Goal: Navigation & Orientation: Find specific page/section

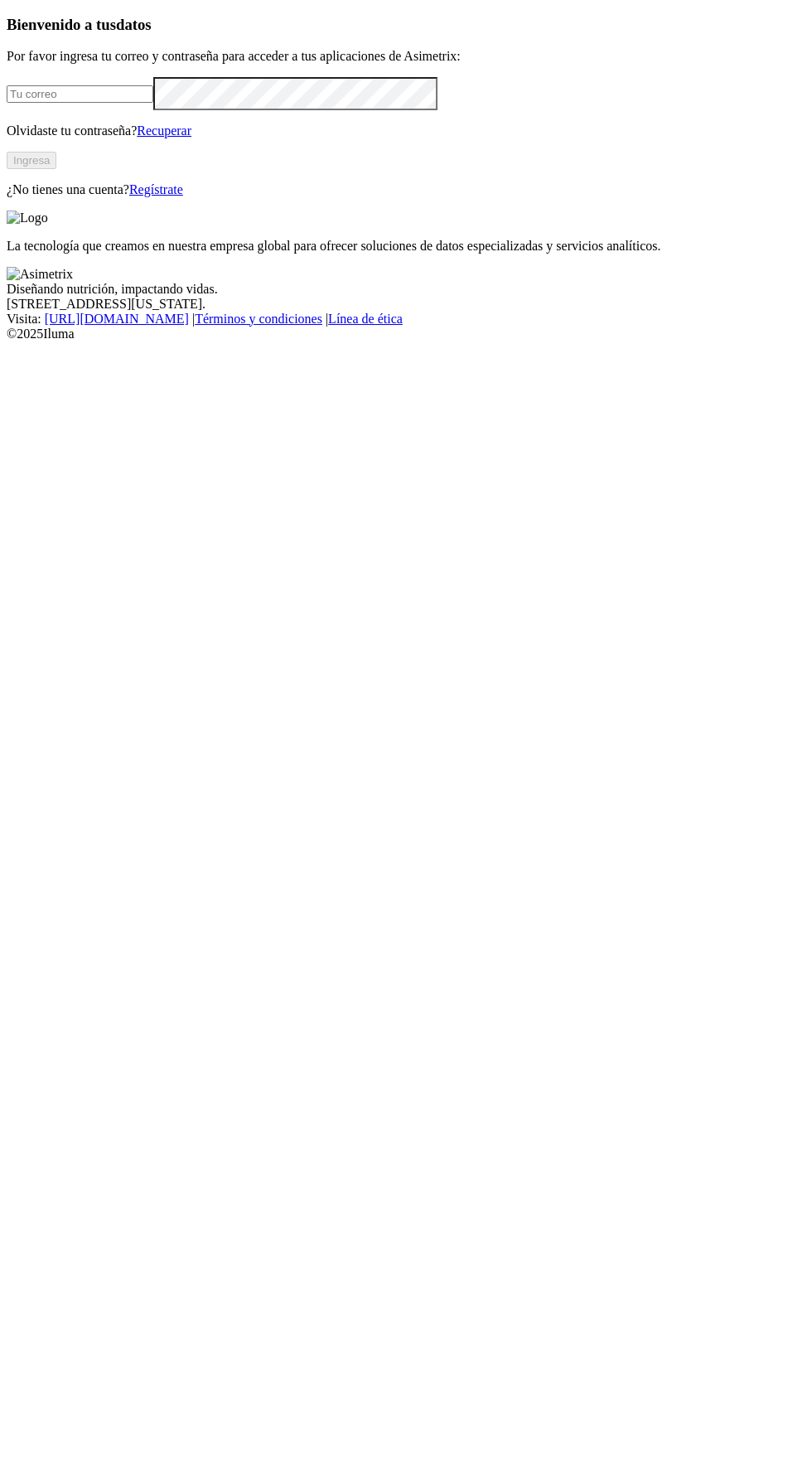
click at [99, 103] on input "email" at bounding box center [80, 94] width 147 height 18
type input "[EMAIL_ADDRESS][PERSON_NAME][DOMAIN_NAME]"
click input "submit" at bounding box center [0, 0] width 0 height 0
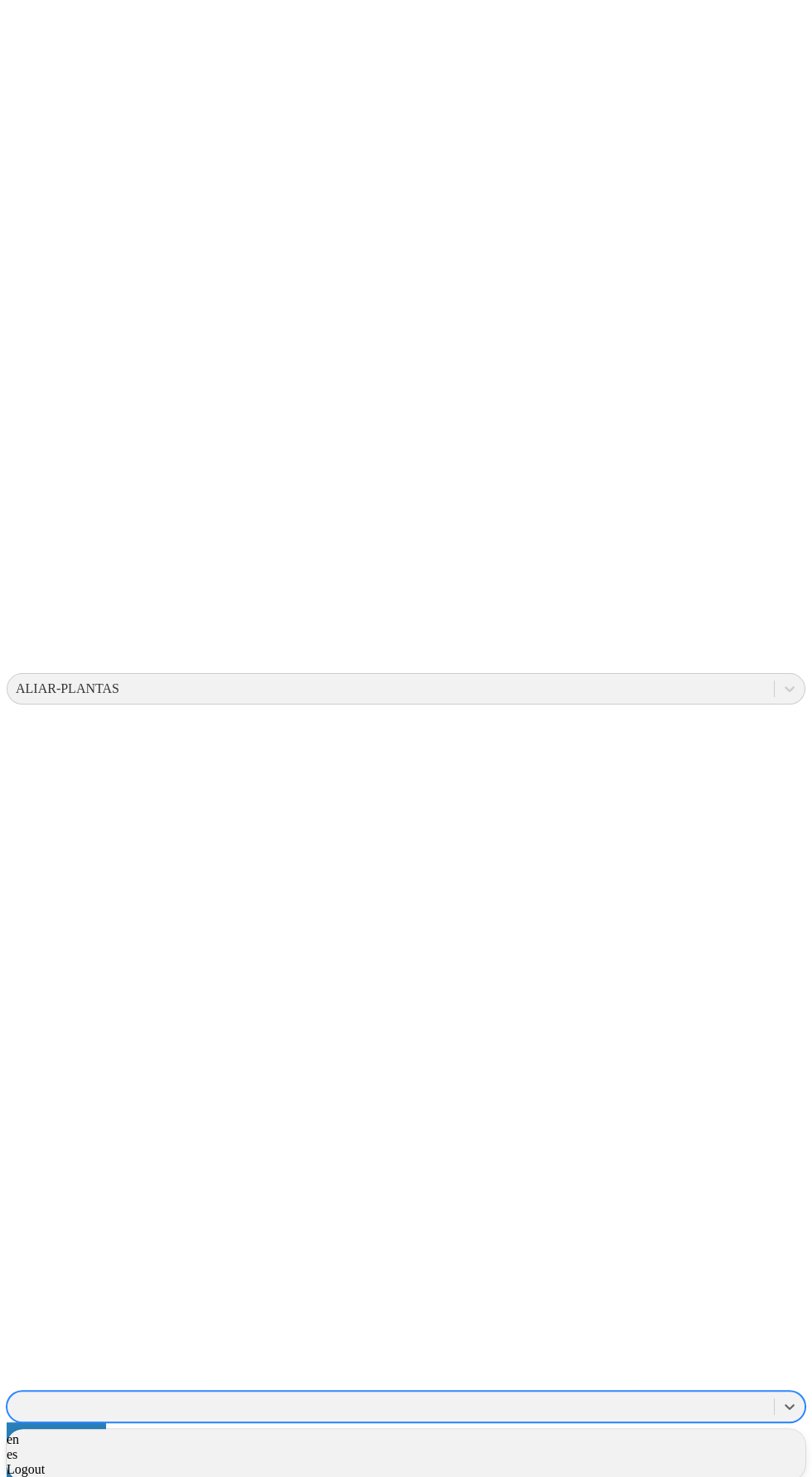
click at [45, 1461] on span "Logout" at bounding box center [25, 1468] width 38 height 14
